Goal: Task Accomplishment & Management: Complete application form

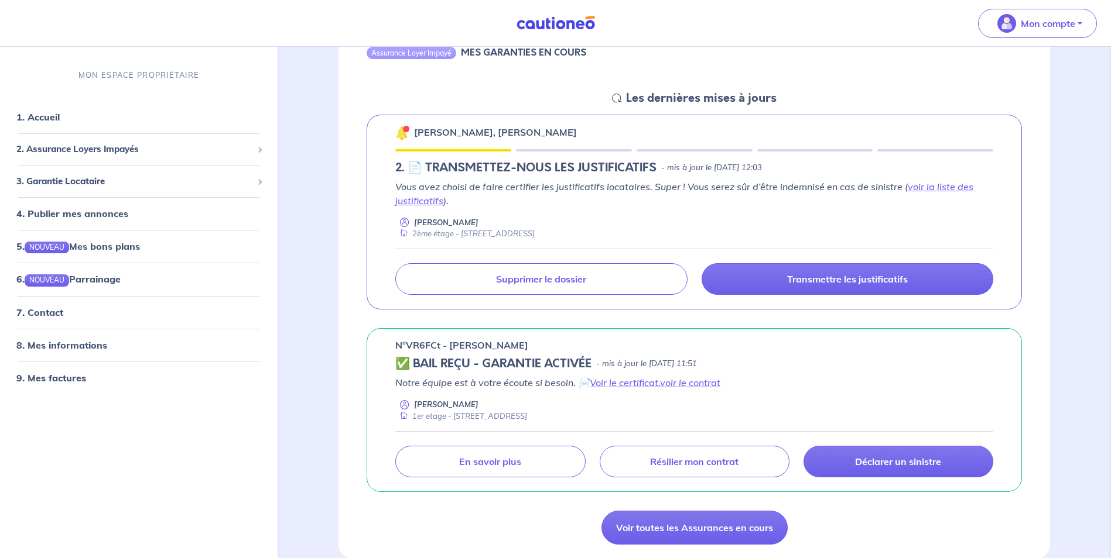
scroll to position [176, 0]
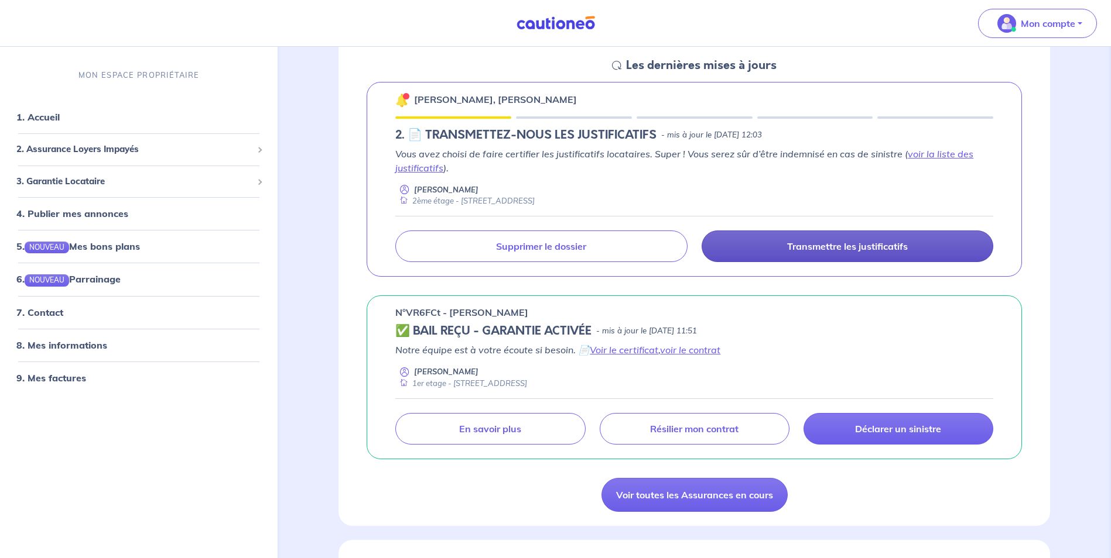
click at [858, 246] on p "Transmettre les justificatifs" at bounding box center [847, 247] width 121 height 12
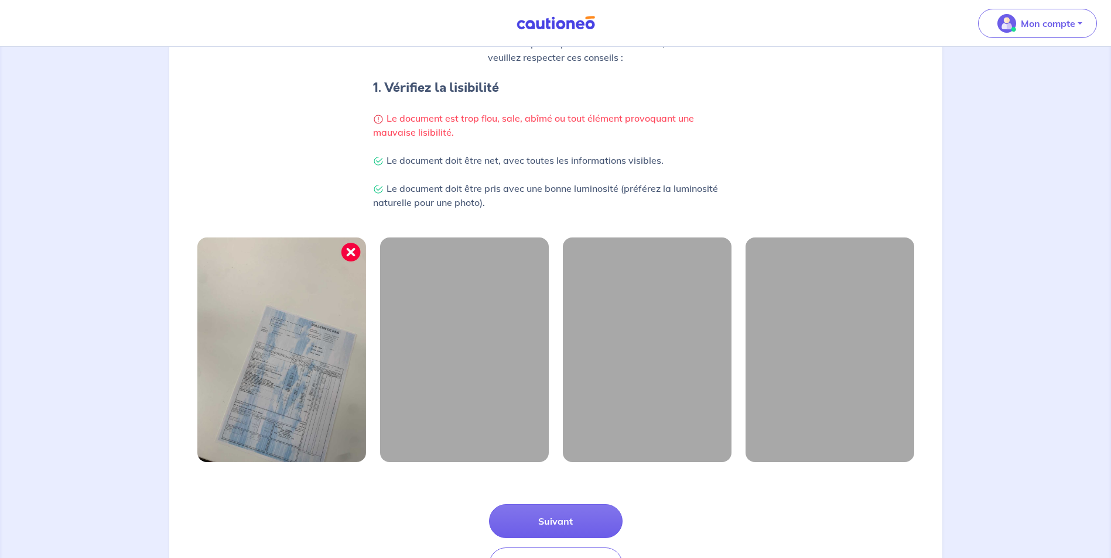
scroll to position [280, 0]
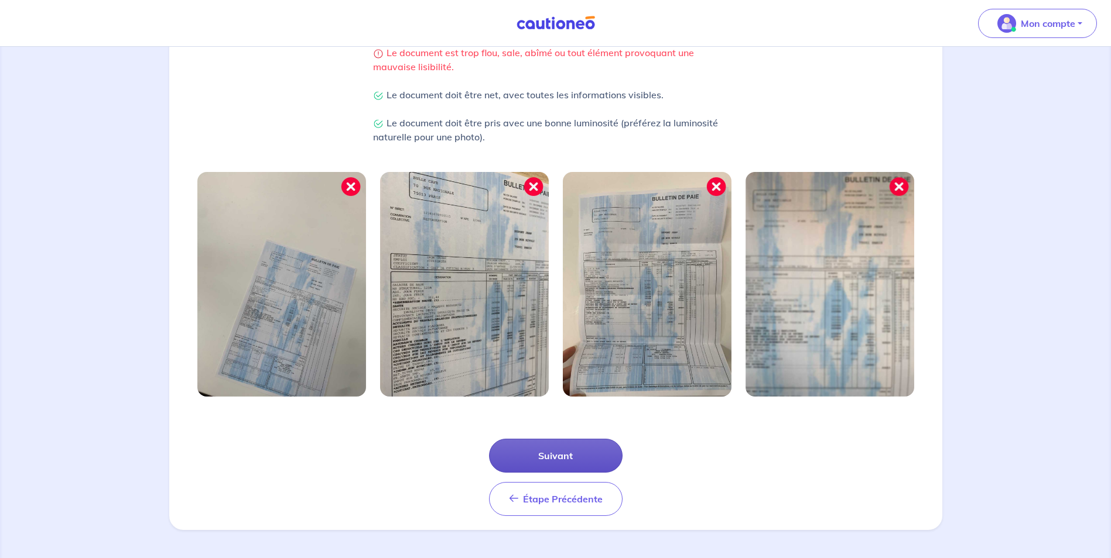
click at [560, 454] on button "Suivant" at bounding box center [555, 456] width 133 height 34
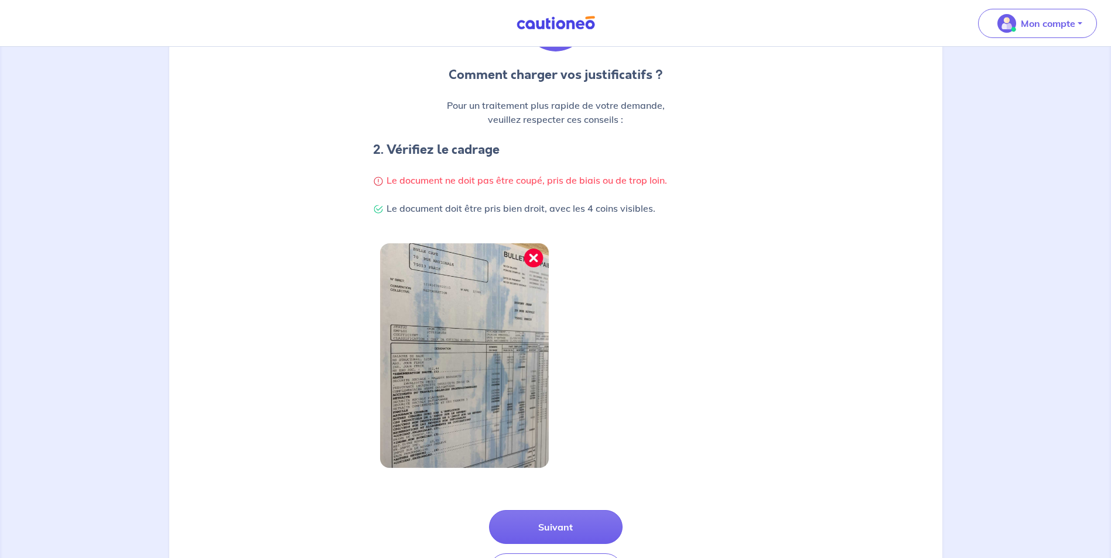
scroll to position [224, 0]
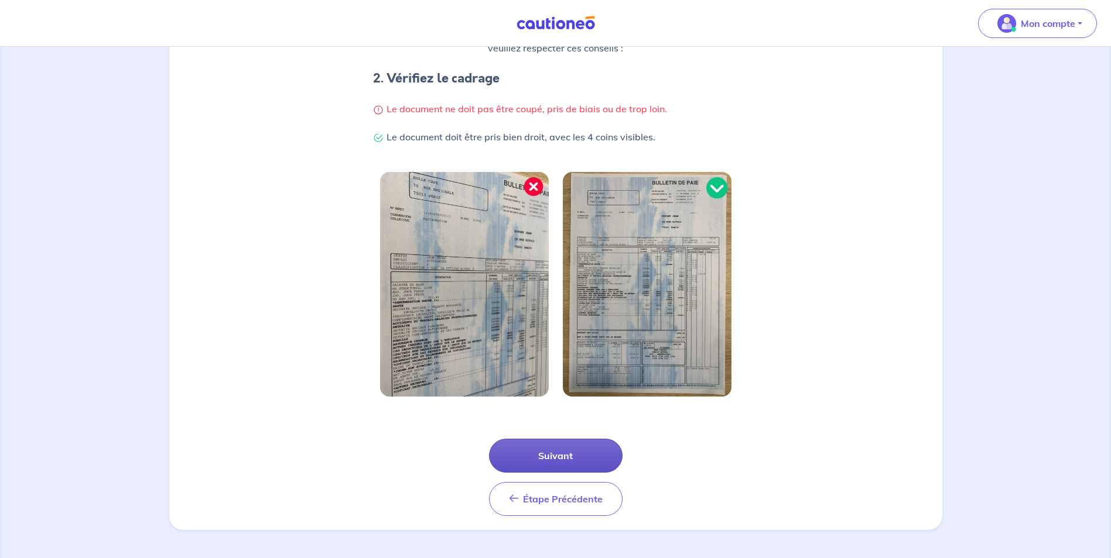
click at [561, 456] on button "Suivant" at bounding box center [555, 456] width 133 height 34
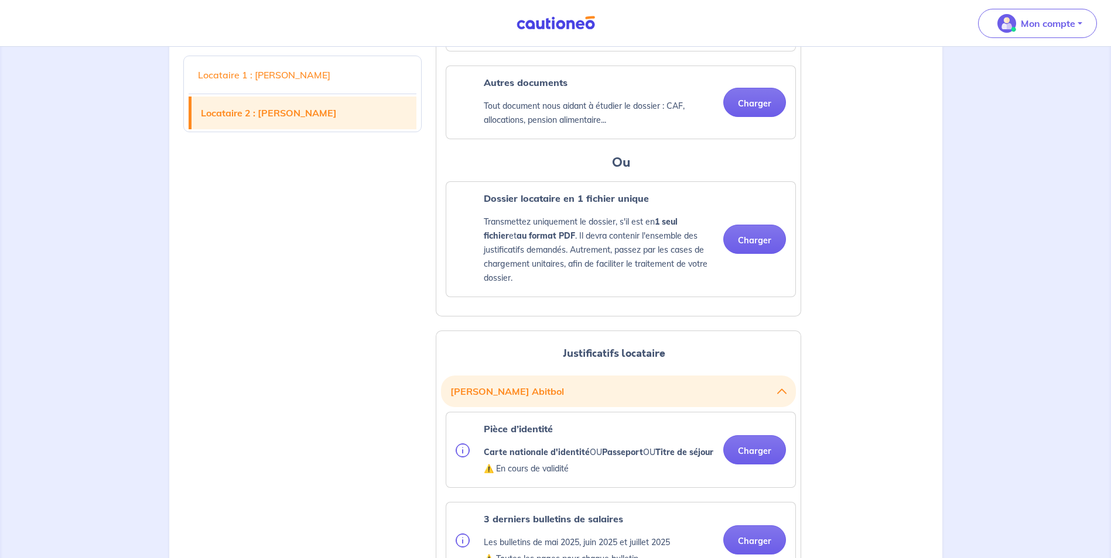
scroll to position [878, 0]
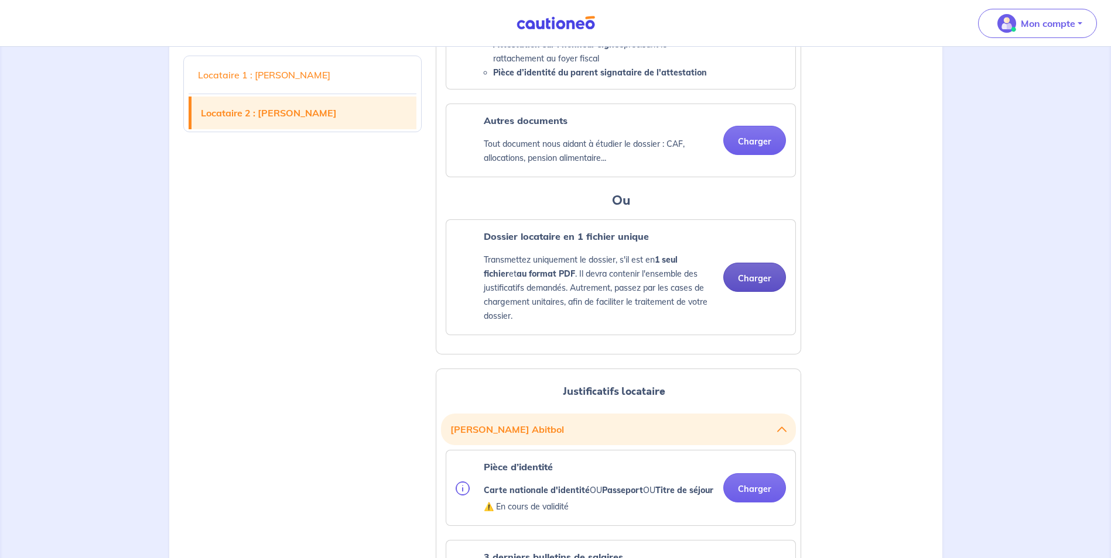
click at [752, 287] on button "Charger" at bounding box center [754, 277] width 63 height 29
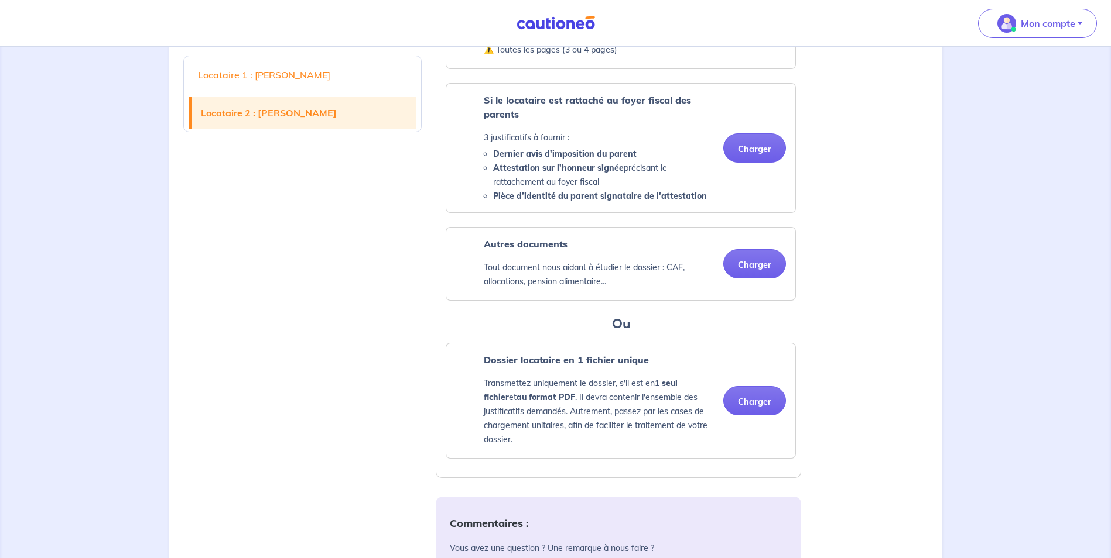
scroll to position [1695, 0]
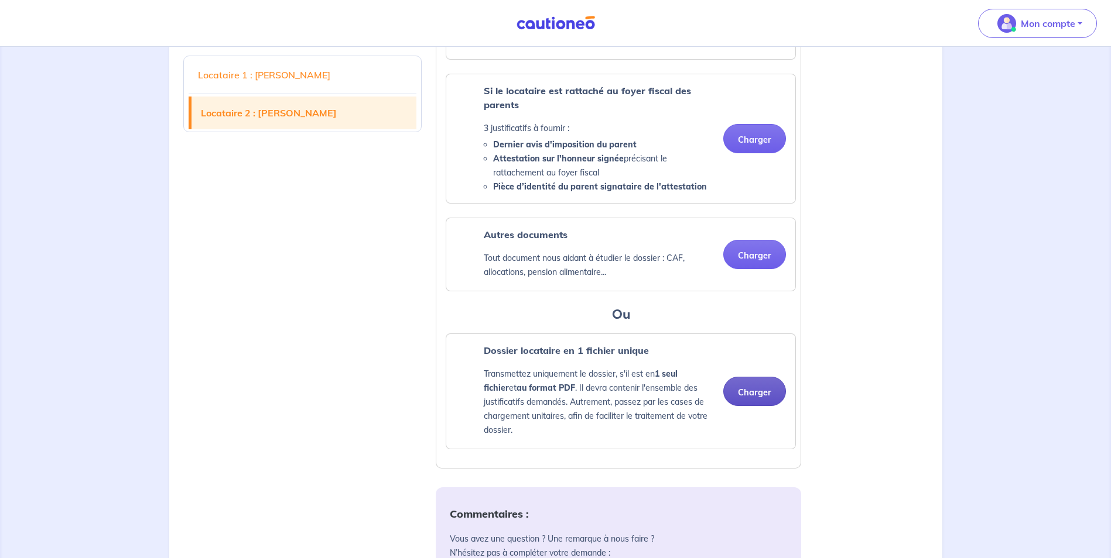
click at [749, 406] on button "Charger" at bounding box center [754, 391] width 63 height 29
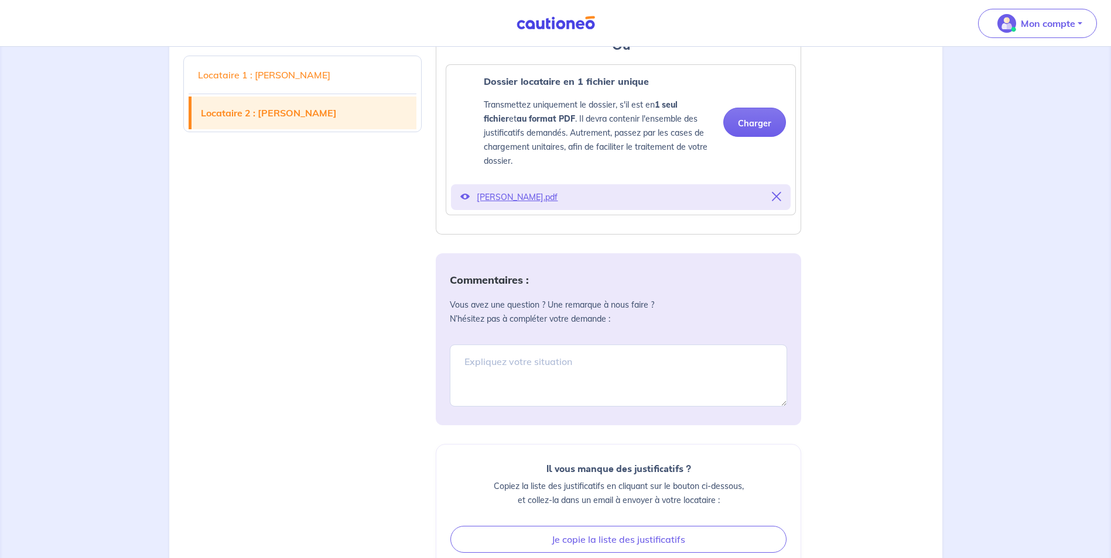
scroll to position [1987, 0]
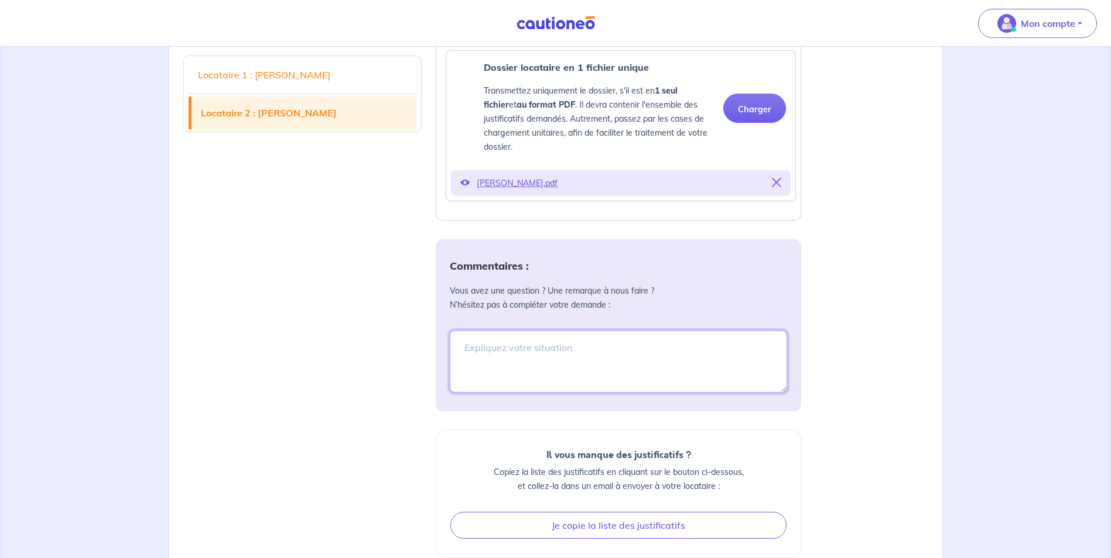
click at [497, 372] on textarea at bounding box center [618, 362] width 337 height 62
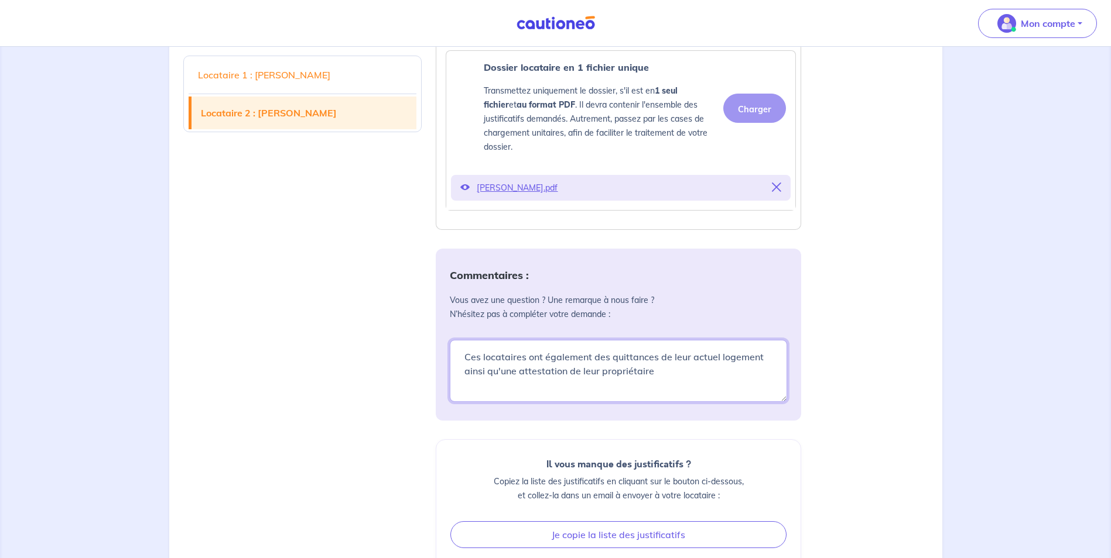
click at [660, 402] on textarea "Ces locataires ont également des quittances de leur actuel logement ainsi qu'un…" at bounding box center [618, 371] width 337 height 62
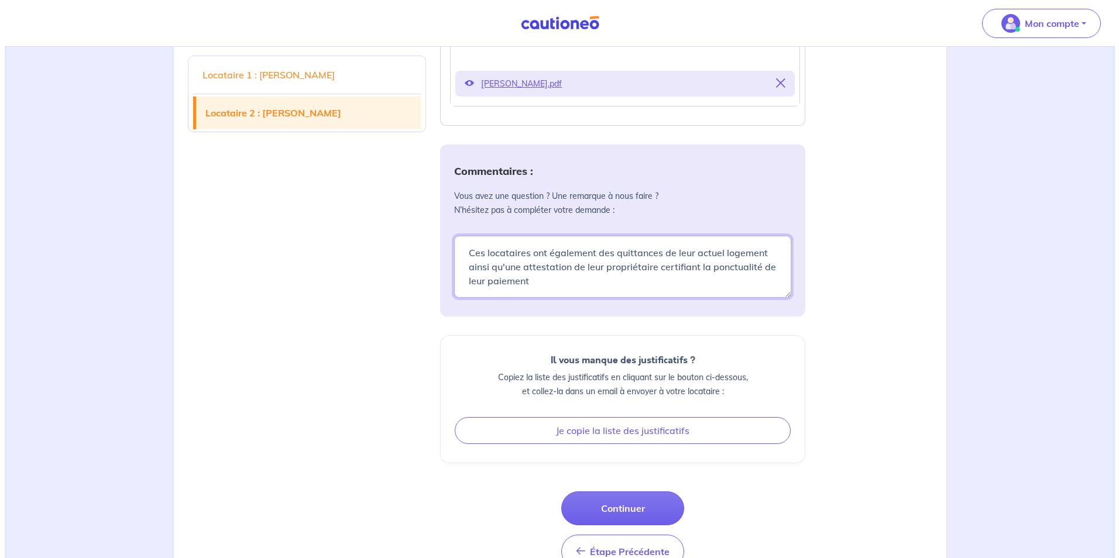
scroll to position [2158, 0]
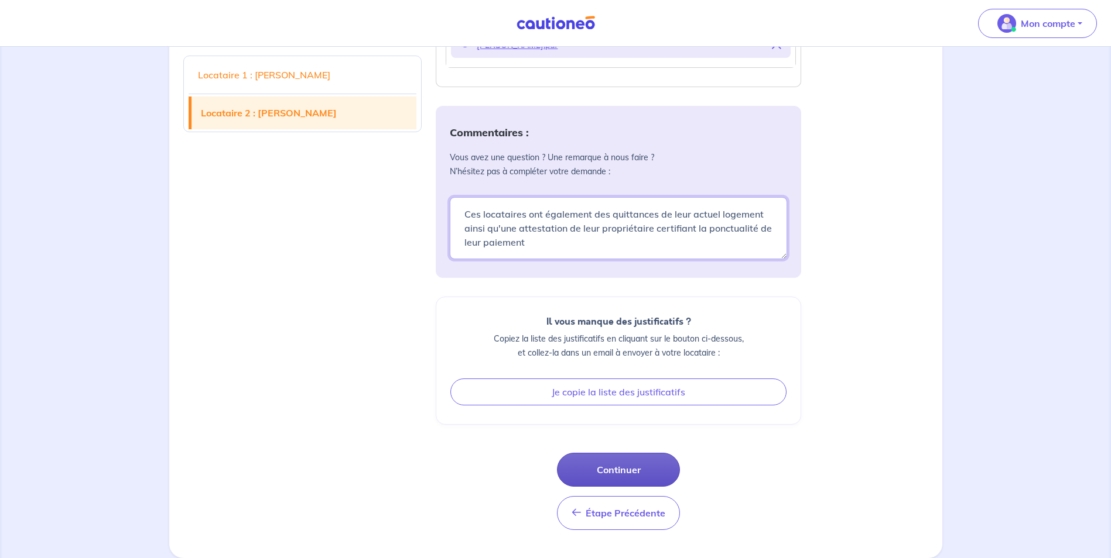
type textarea "Ces locataires ont également des quittances de leur actuel logement ainsi qu'un…"
click at [627, 468] on button "Continuer" at bounding box center [618, 470] width 123 height 34
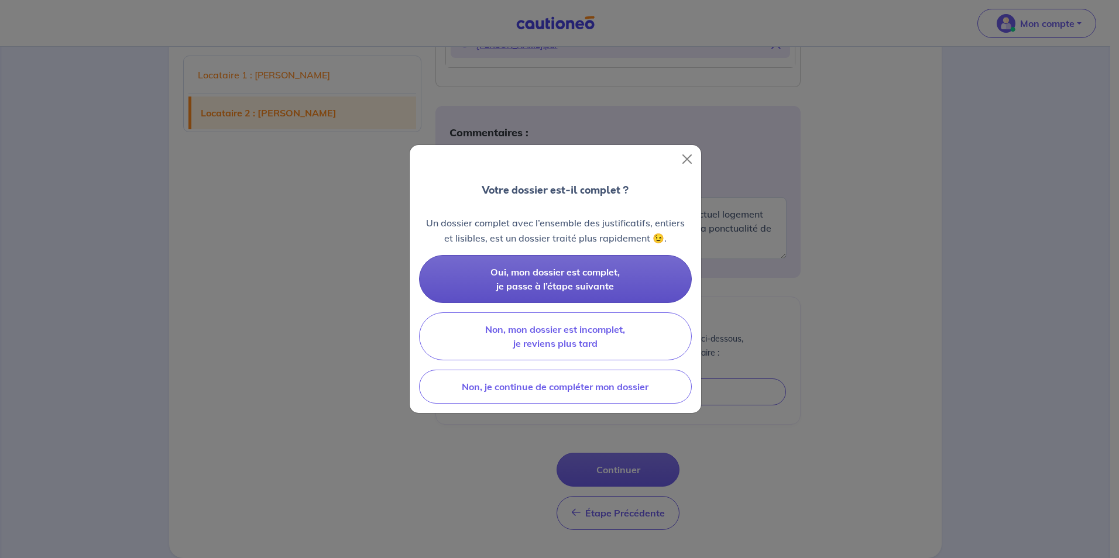
click at [539, 282] on span "Oui, mon dossier est complet, je passe à l’étape suivante" at bounding box center [555, 279] width 129 height 26
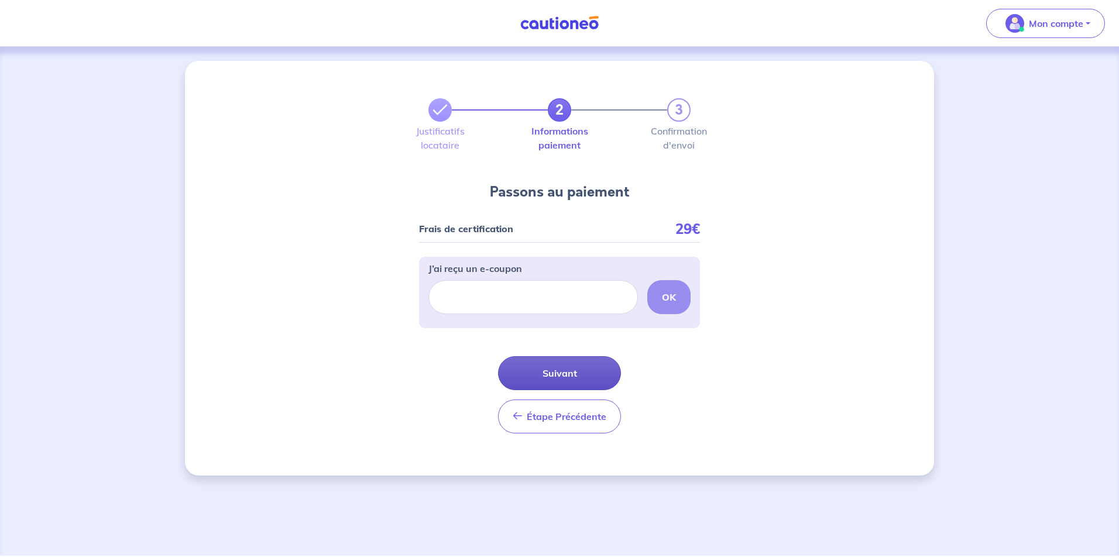
click at [560, 374] on button "Suivant" at bounding box center [559, 374] width 123 height 34
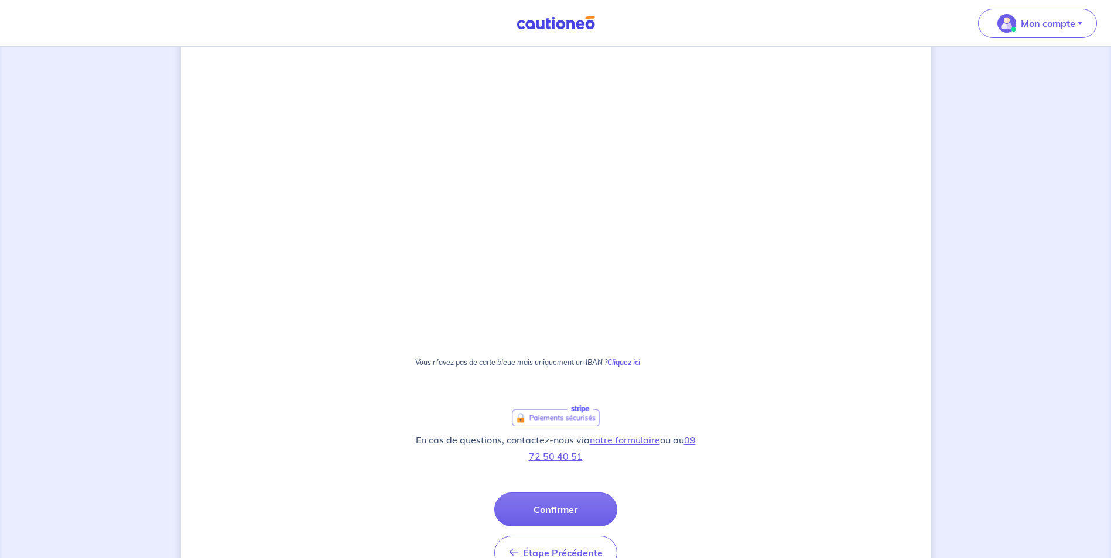
scroll to position [534, 0]
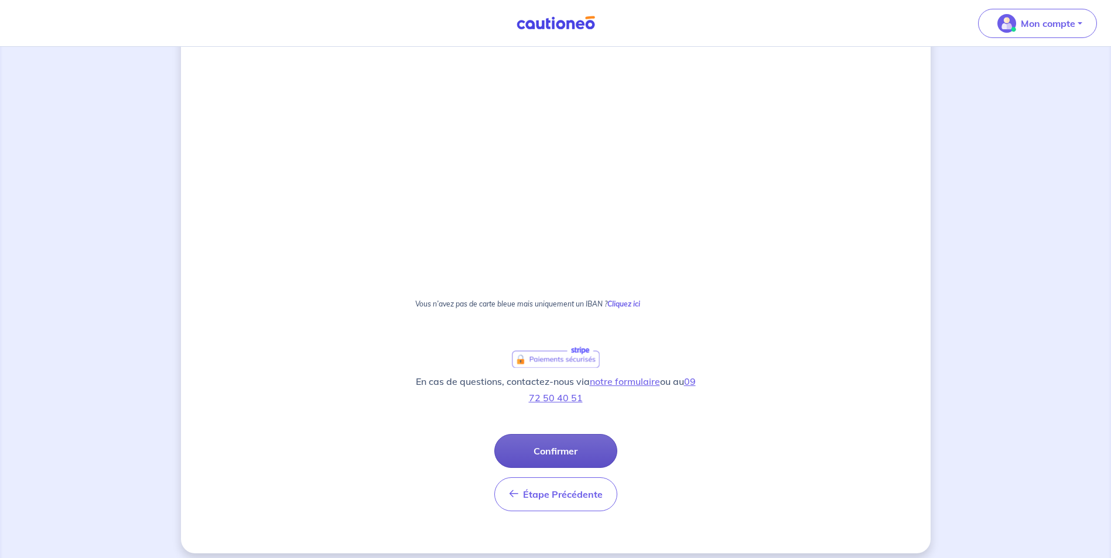
click at [552, 448] on button "Confirmer" at bounding box center [555, 451] width 123 height 34
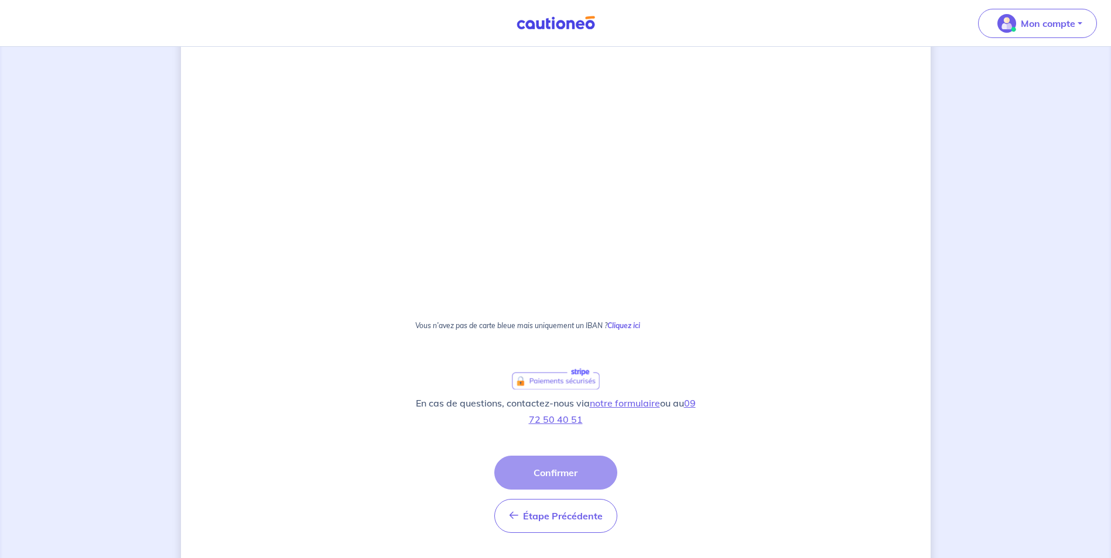
scroll to position [234, 0]
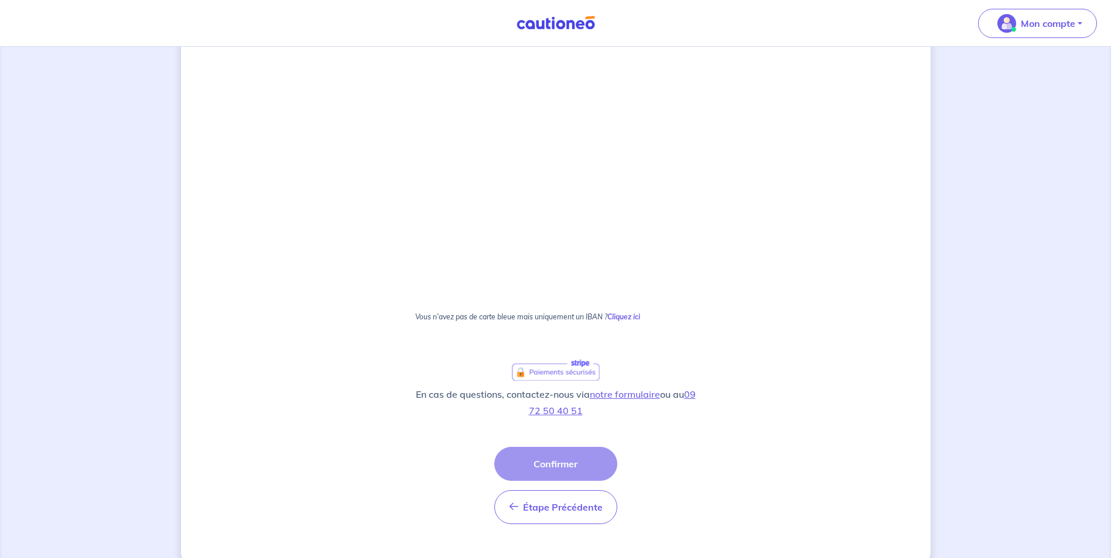
click at [549, 464] on div "Étape Précédente Précédent Confirmer Confirmer" at bounding box center [555, 485] width 123 height 77
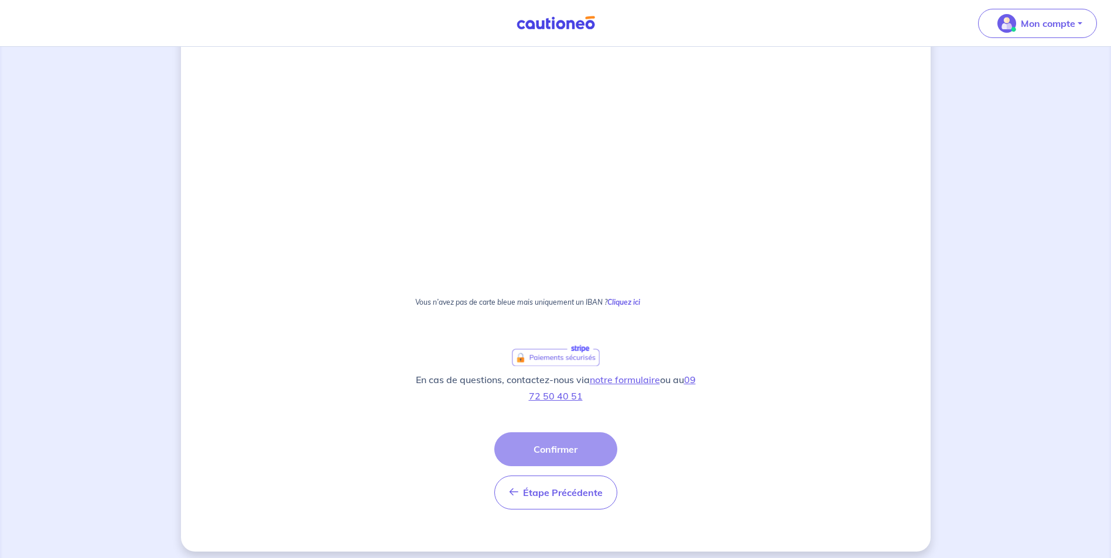
scroll to position [256, 0]
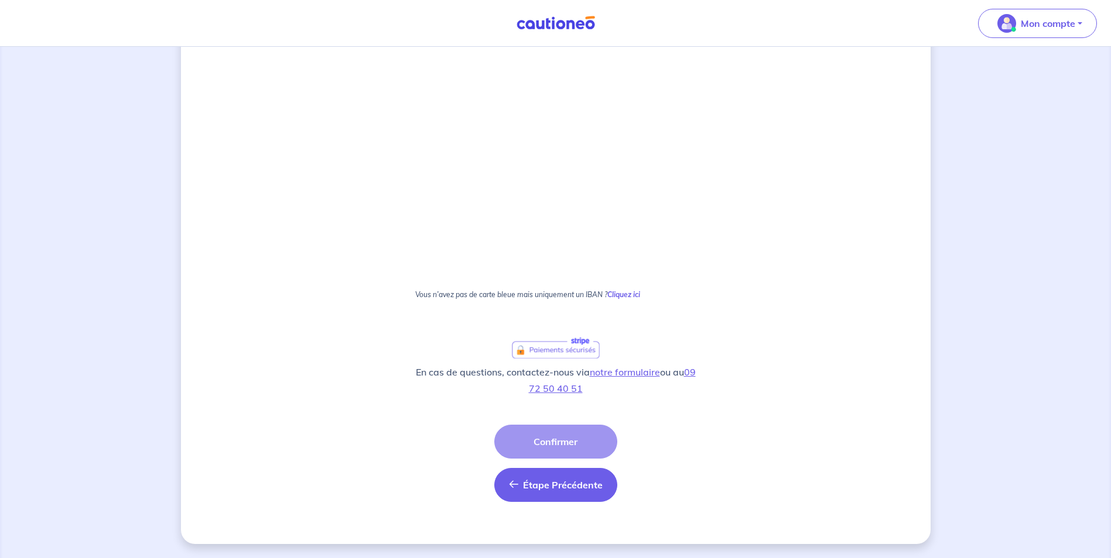
click at [564, 481] on span "Étape Précédente" at bounding box center [563, 485] width 80 height 12
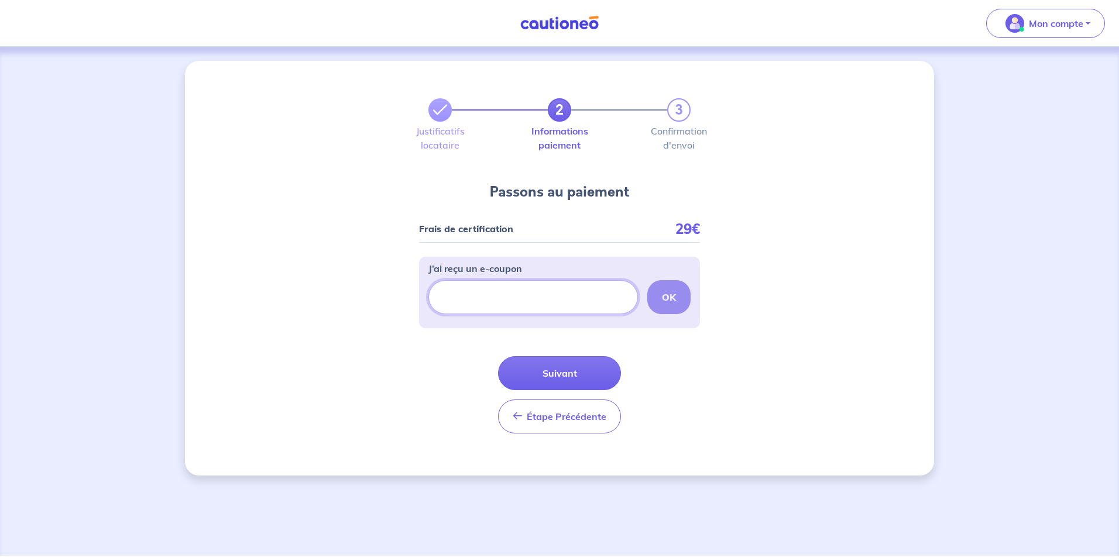
click at [487, 298] on input "J’ai reçu un e-coupon" at bounding box center [534, 297] width 210 height 34
click at [576, 377] on button "Suivant" at bounding box center [559, 374] width 123 height 34
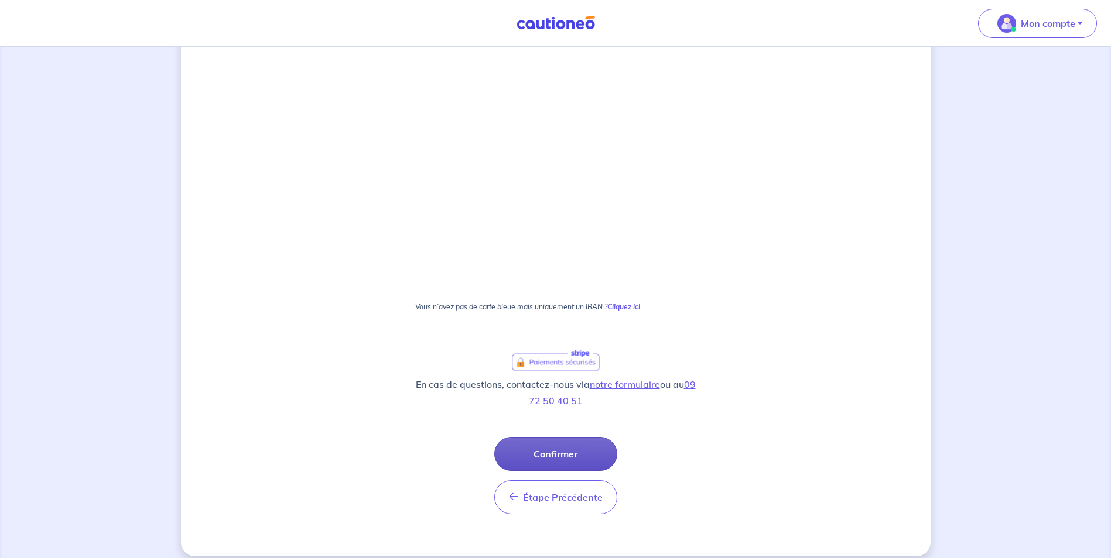
scroll to position [534, 0]
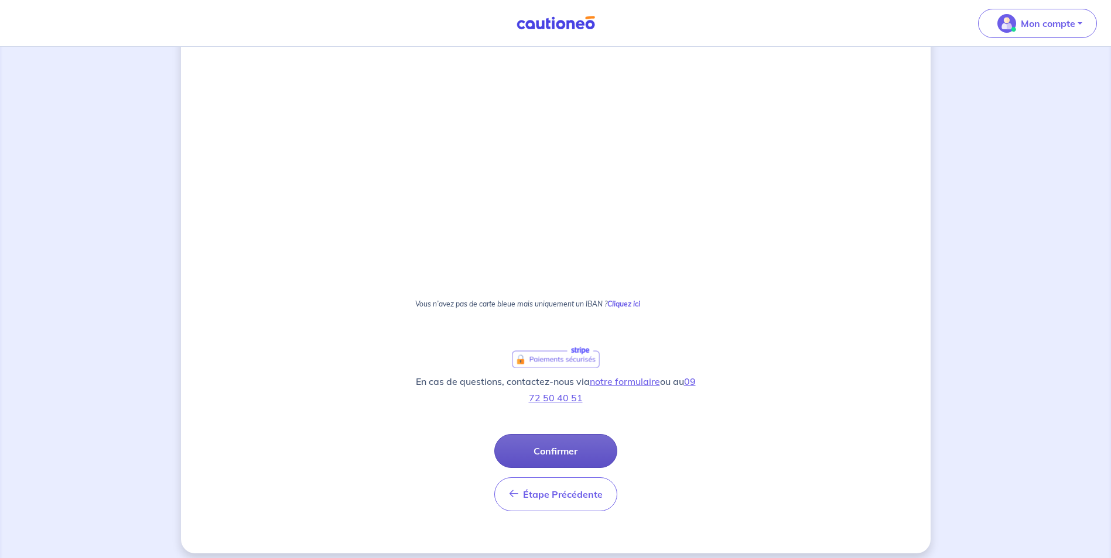
click at [554, 453] on button "Confirmer" at bounding box center [555, 451] width 123 height 34
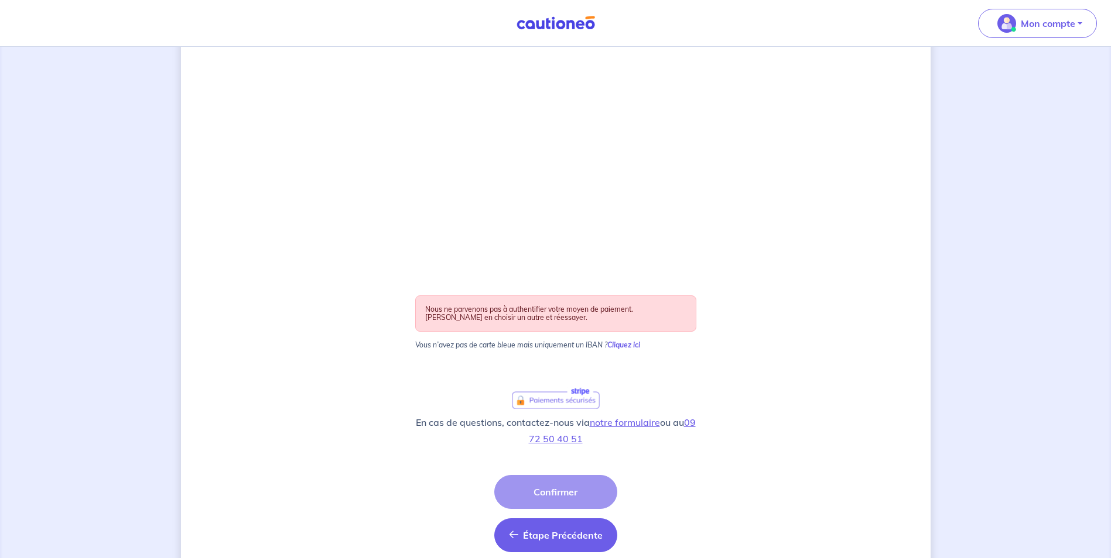
click at [554, 540] on span "Étape Précédente" at bounding box center [563, 536] width 80 height 12
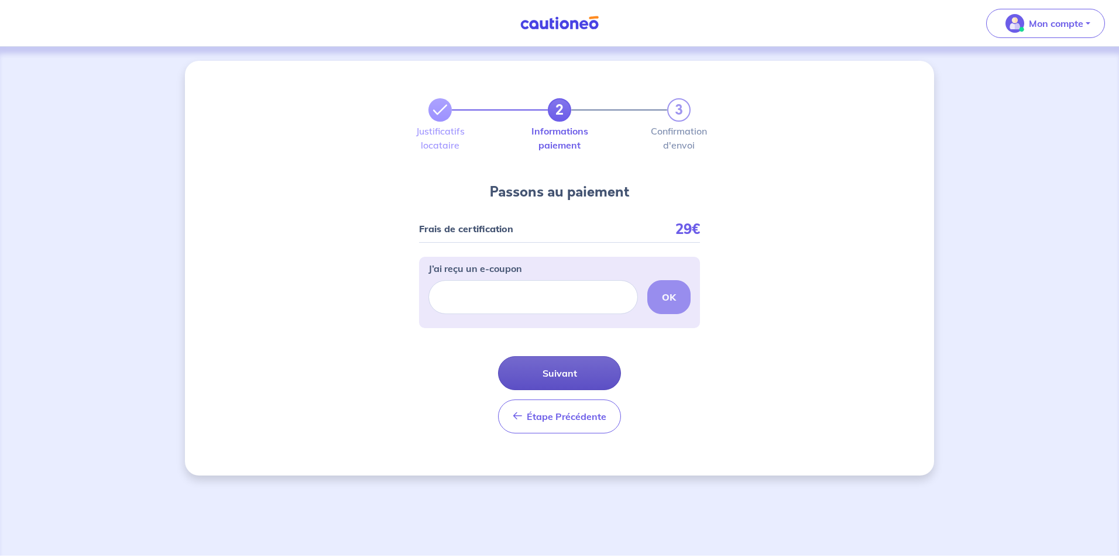
click at [567, 373] on button "Suivant" at bounding box center [559, 374] width 123 height 34
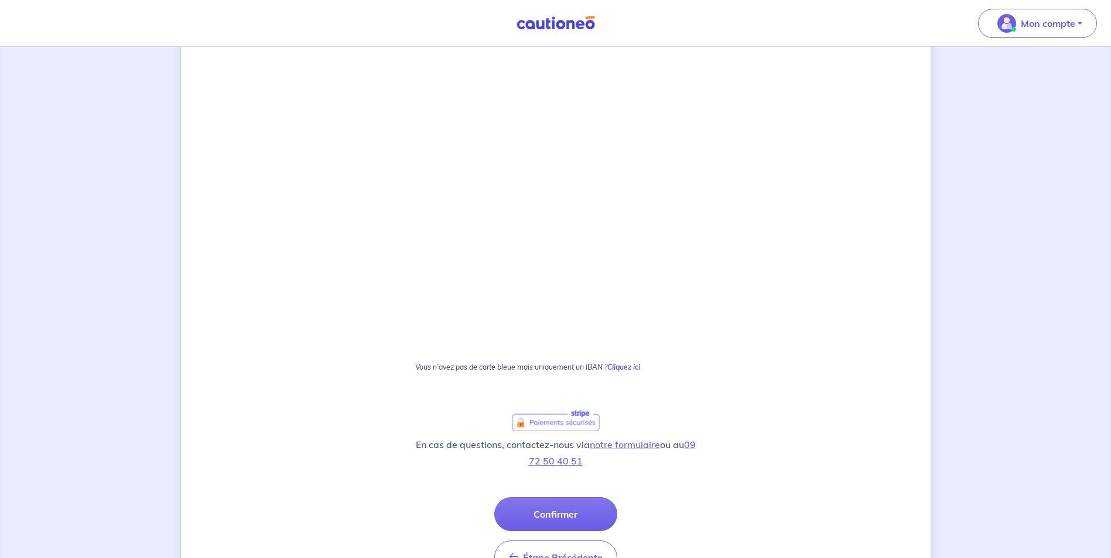
scroll to position [475, 0]
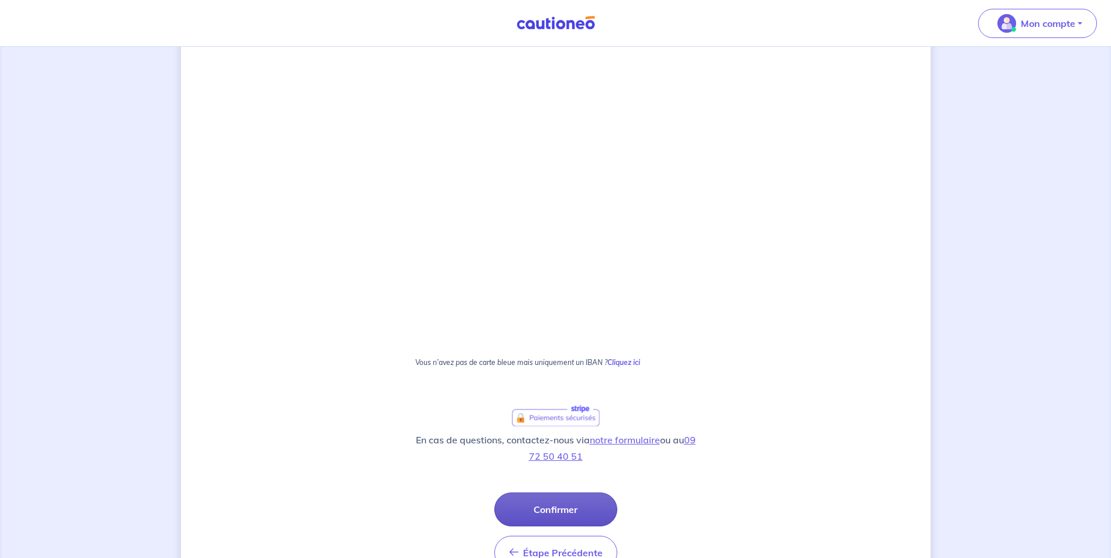
click at [558, 515] on button "Confirmer" at bounding box center [555, 510] width 123 height 34
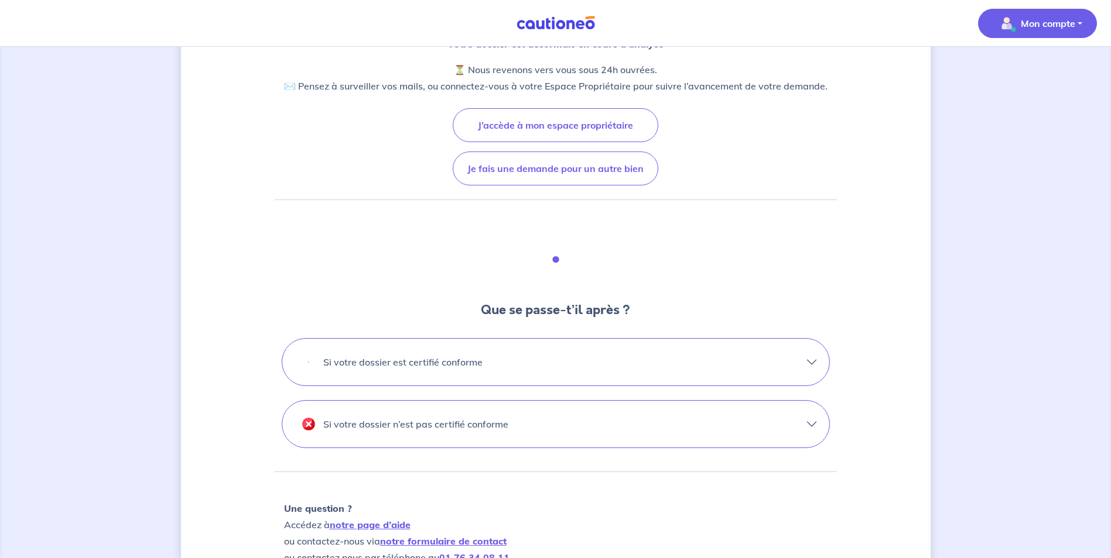
scroll to position [234, 0]
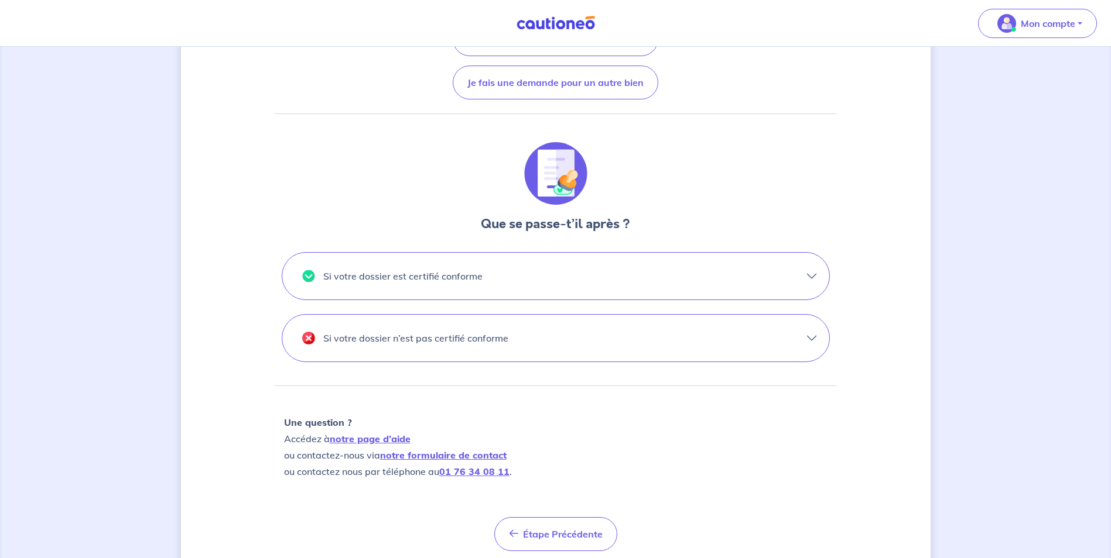
click at [814, 273] on button "Si votre dossier est certifié conforme" at bounding box center [555, 276] width 547 height 47
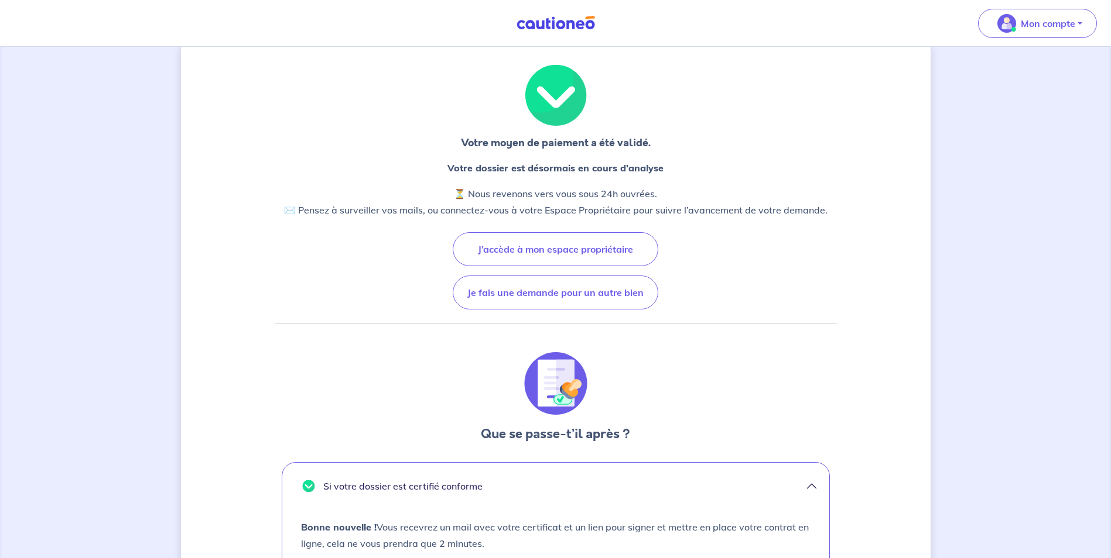
scroll to position [0, 0]
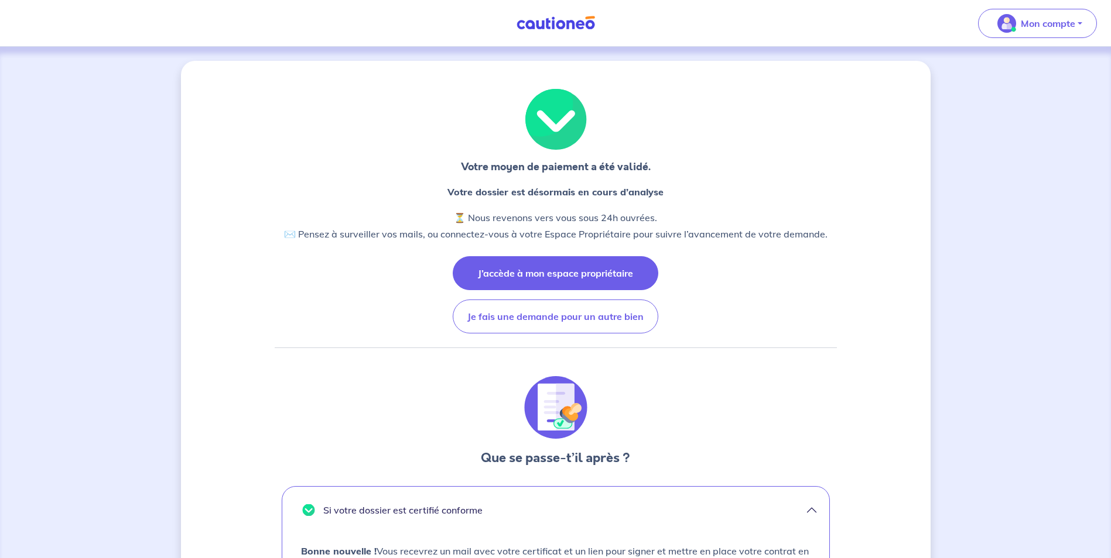
click at [586, 273] on button "J’accède à mon espace propriétaire" at bounding box center [555, 273] width 205 height 34
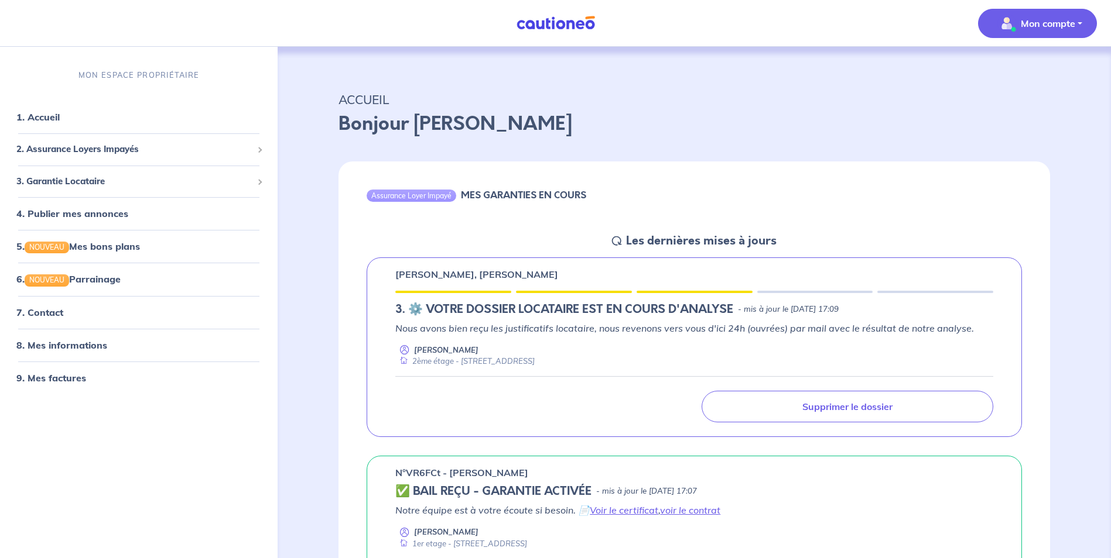
click at [1052, 28] on p "Mon compte" at bounding box center [1047, 23] width 54 height 14
click at [1031, 101] on link "Me déconnecter" at bounding box center [1025, 100] width 94 height 19
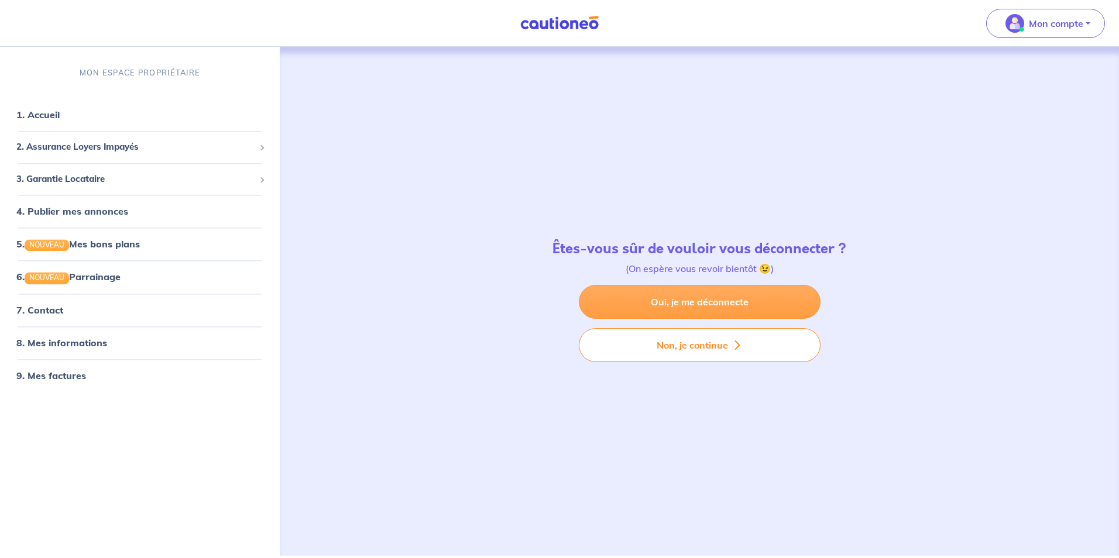
click at [700, 302] on link "Oui, je me déconnecte" at bounding box center [700, 302] width 242 height 34
